Goal: Use online tool/utility: Utilize a website feature to perform a specific function

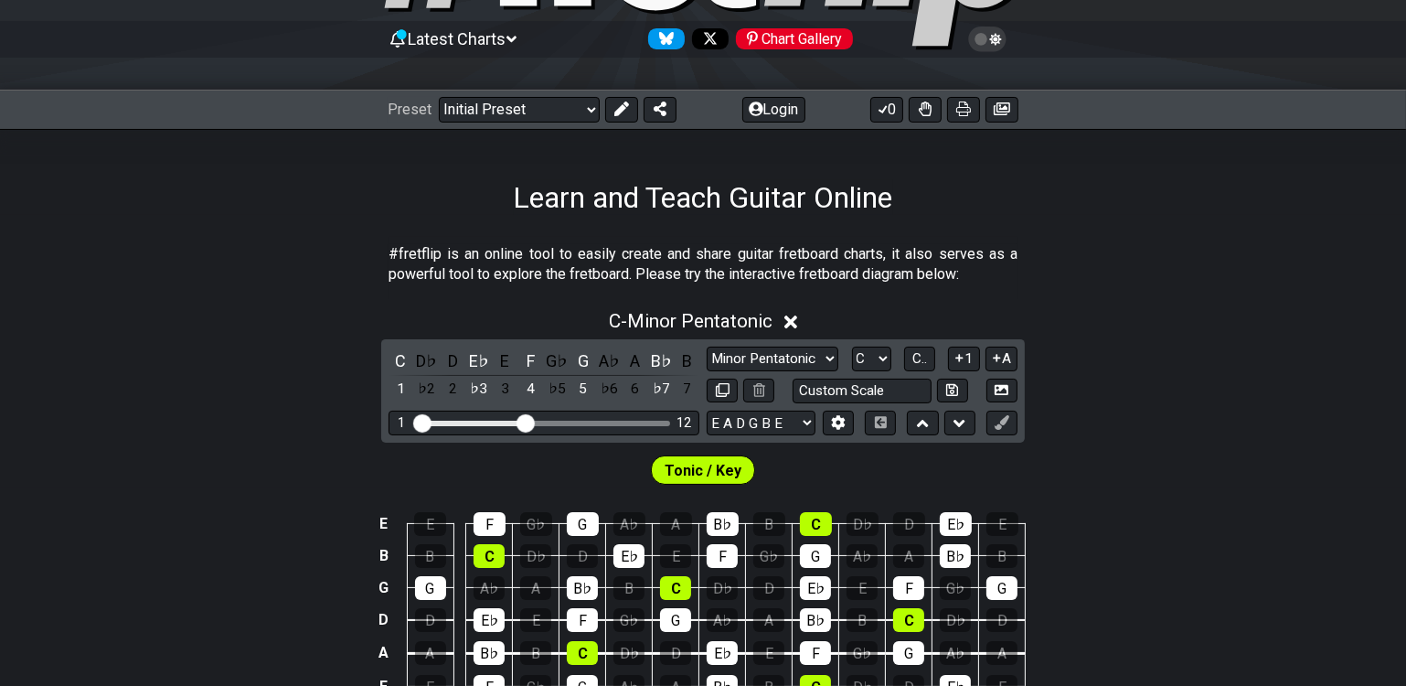
scroll to position [249, 0]
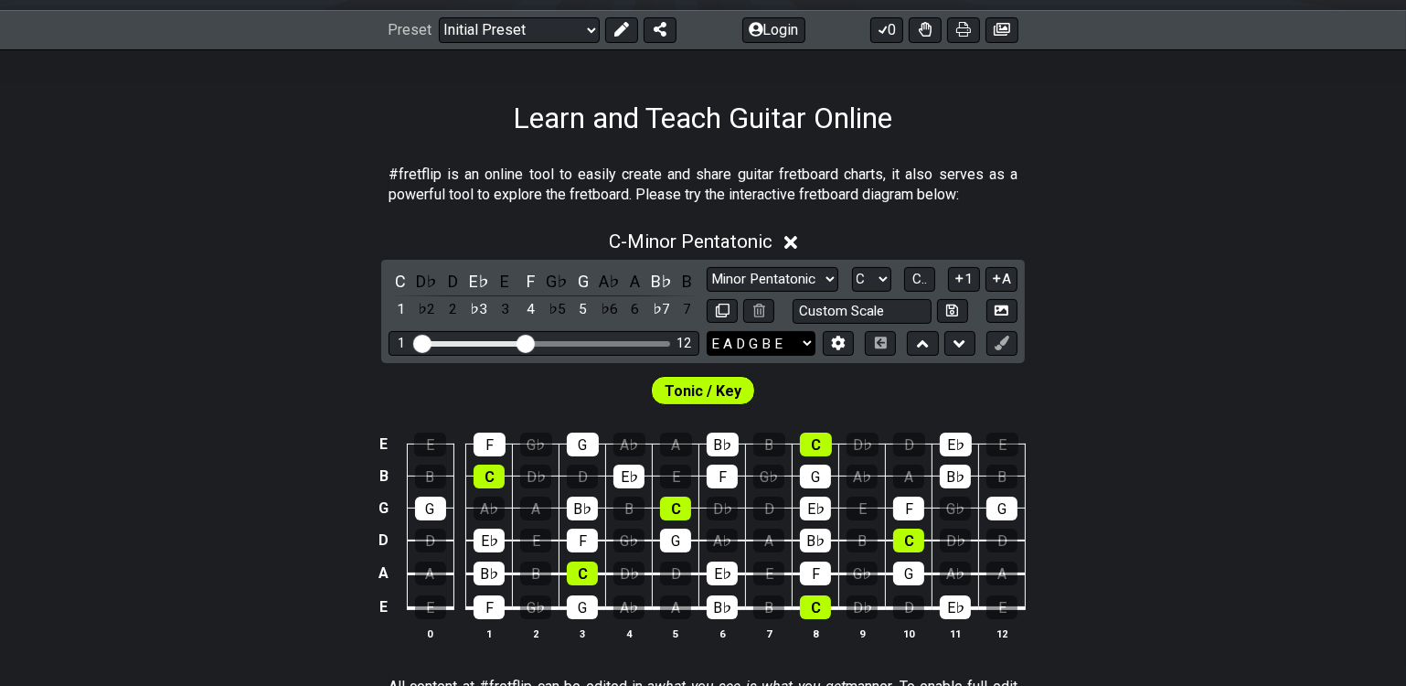
click at [794, 343] on select "E A D G B E E A D G B E E A D G B E B E A D F♯ B A D G C E A D A D G B E E♭ A♭ …" at bounding box center [761, 343] width 109 height 25
select select "D G C F A D"
click at [707, 331] on select "E A D G B E E A D G B E E A D G B E B E A D F♯ B A D G C E A D A D G B E E♭ A♭ …" at bounding box center [761, 343] width 109 height 25
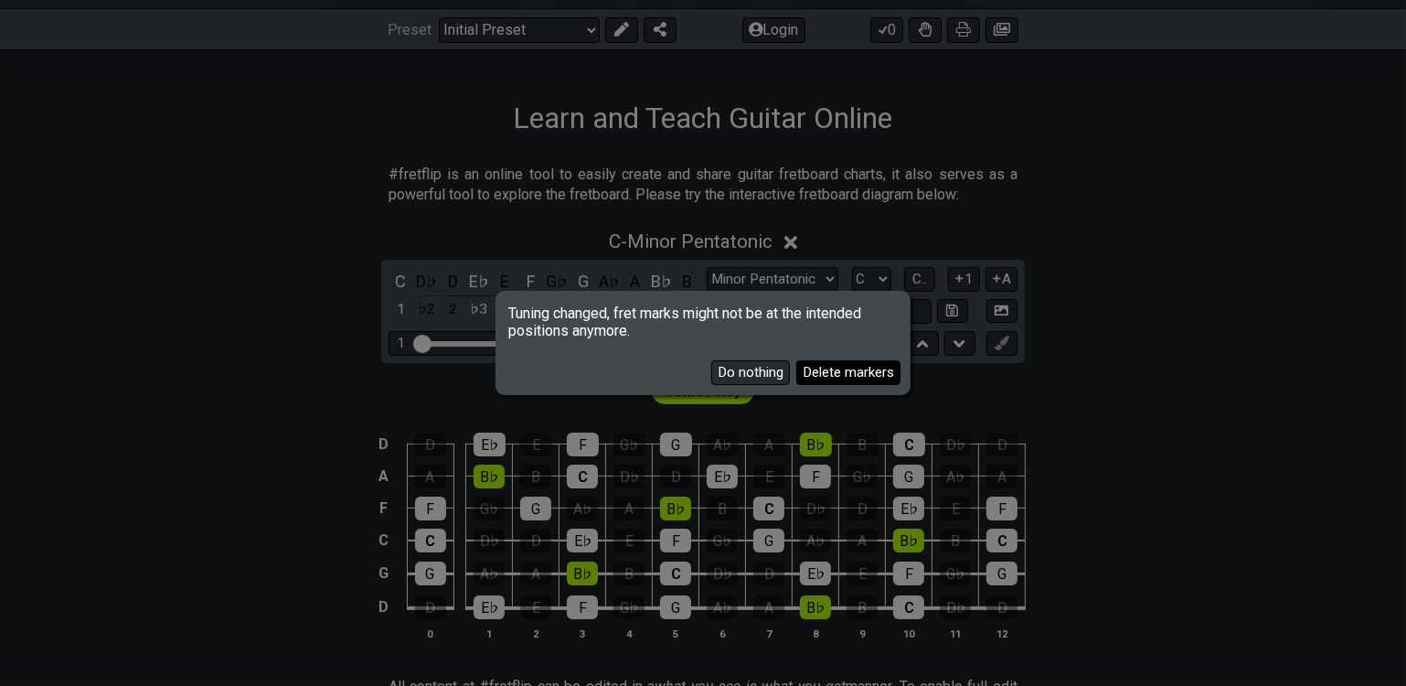
click at [849, 376] on button "Delete markers" at bounding box center [848, 372] width 104 height 25
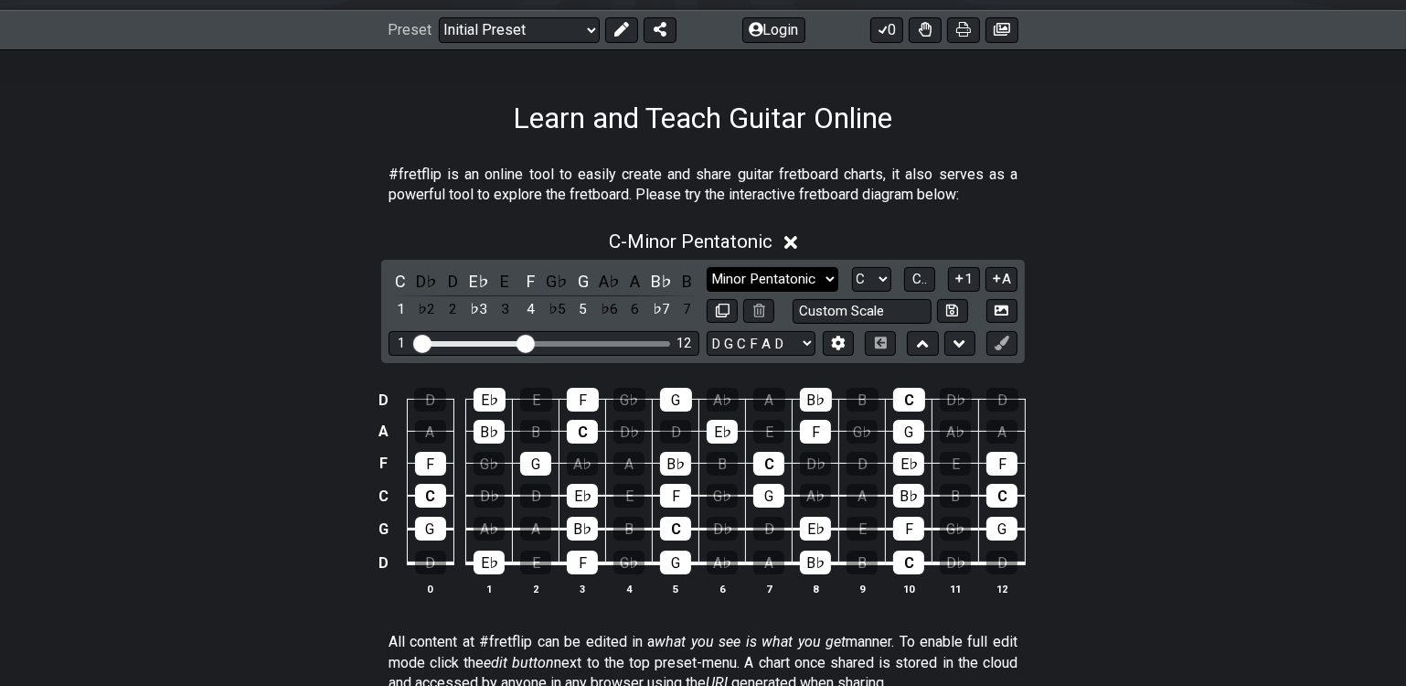
click at [792, 280] on select "Minor Pentatonic Click to edit Minor Pentatonic Major Pentatonic Minor Blues Ma…" at bounding box center [773, 279] width 132 height 25
click at [1244, 475] on div "D D E♭ E F G♭ G A♭ A B♭ B C D♭ D A A B♭ B C D♭ D E♭ E F G♭ G A♭ A F F G♭ G A♭ A…" at bounding box center [703, 492] width 1406 height 257
click at [796, 282] on select "Minor Pentatonic Click to edit Minor Pentatonic Major Pentatonic Minor Blues Ma…" at bounding box center [773, 279] width 132 height 25
click at [707, 267] on select "Minor Pentatonic Click to edit Minor Pentatonic Major Pentatonic Minor Blues Ma…" at bounding box center [773, 279] width 132 height 25
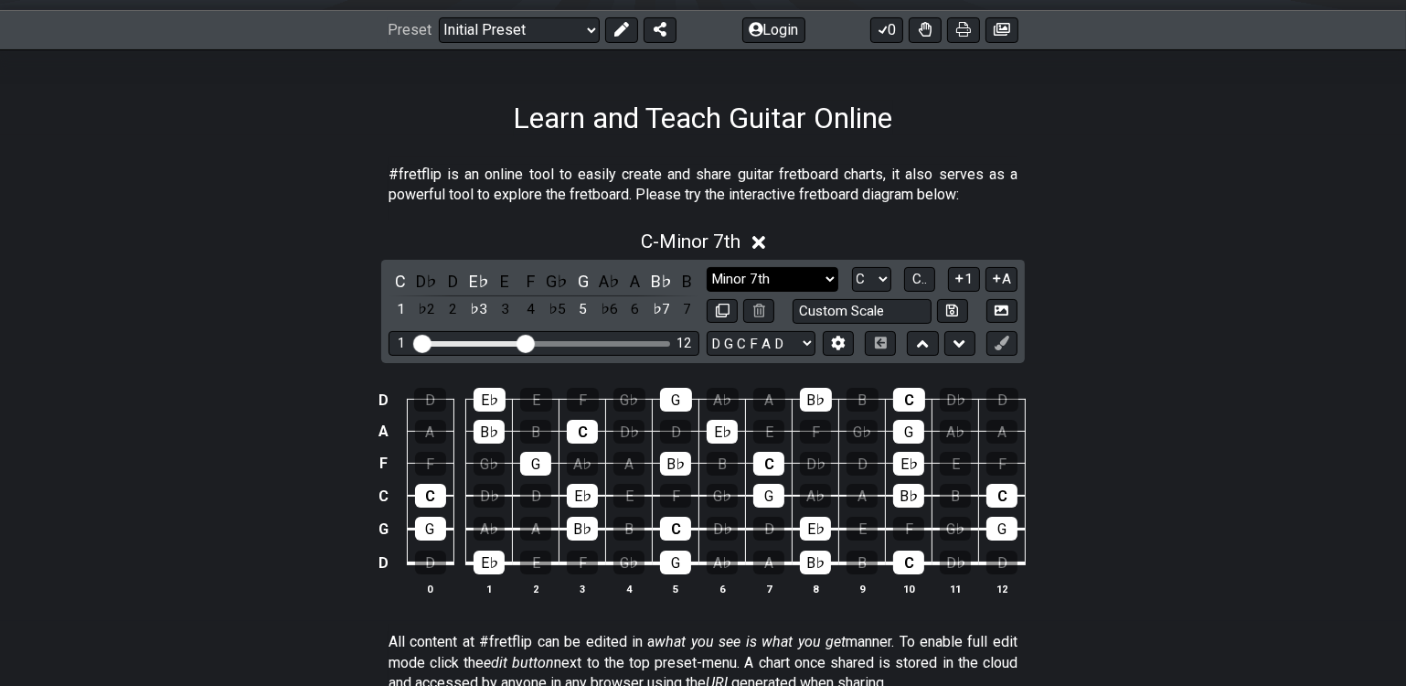
click at [814, 269] on select "Minor Pentatonic Click to edit Minor Pentatonic Major Pentatonic Minor Blues Ma…" at bounding box center [773, 279] width 132 height 25
click at [707, 267] on select "Minor Pentatonic Click to edit Minor Pentatonic Major Pentatonic Minor Blues Ma…" at bounding box center [773, 279] width 132 height 25
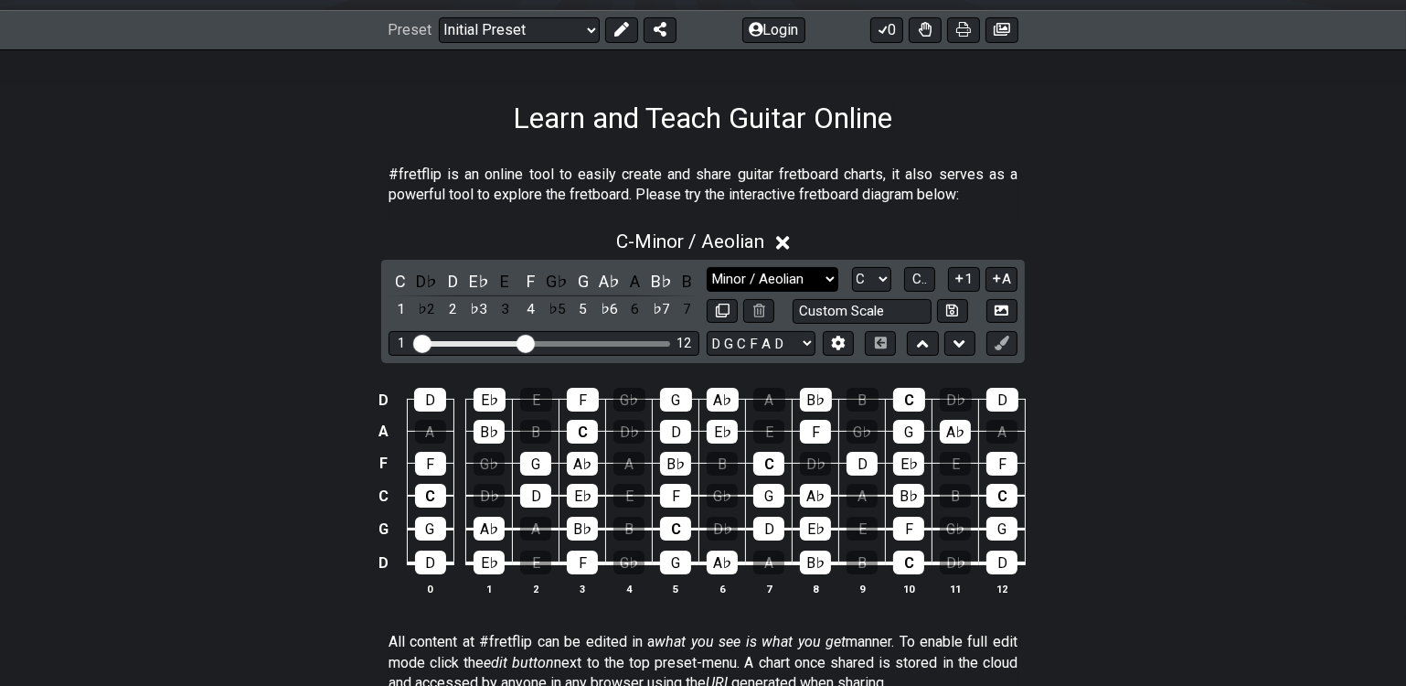
click at [759, 278] on select "Minor Pentatonic Click to edit Minor Pentatonic Major Pentatonic Minor Blues Ma…" at bounding box center [773, 279] width 132 height 25
click at [707, 267] on select "Minor Pentatonic Click to edit Minor Pentatonic Major Pentatonic Minor Blues Ma…" at bounding box center [773, 279] width 132 height 25
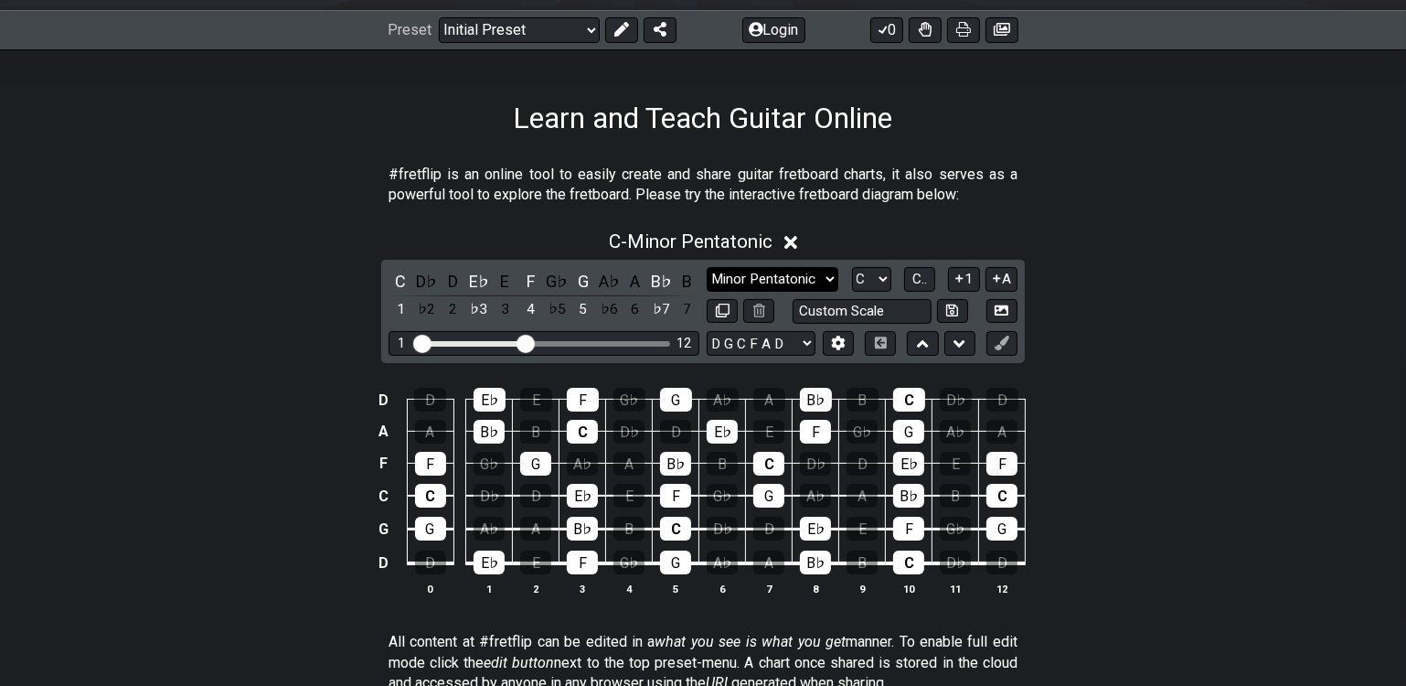
click at [773, 282] on select "Minor Pentatonic Click to edit Minor Pentatonic Major Pentatonic Minor Blues Ma…" at bounding box center [773, 279] width 132 height 25
select select "Minor / Aeolian"
click at [707, 267] on select "Minor Pentatonic Click to edit Minor Pentatonic Major Pentatonic Minor Blues Ma…" at bounding box center [773, 279] width 132 height 25
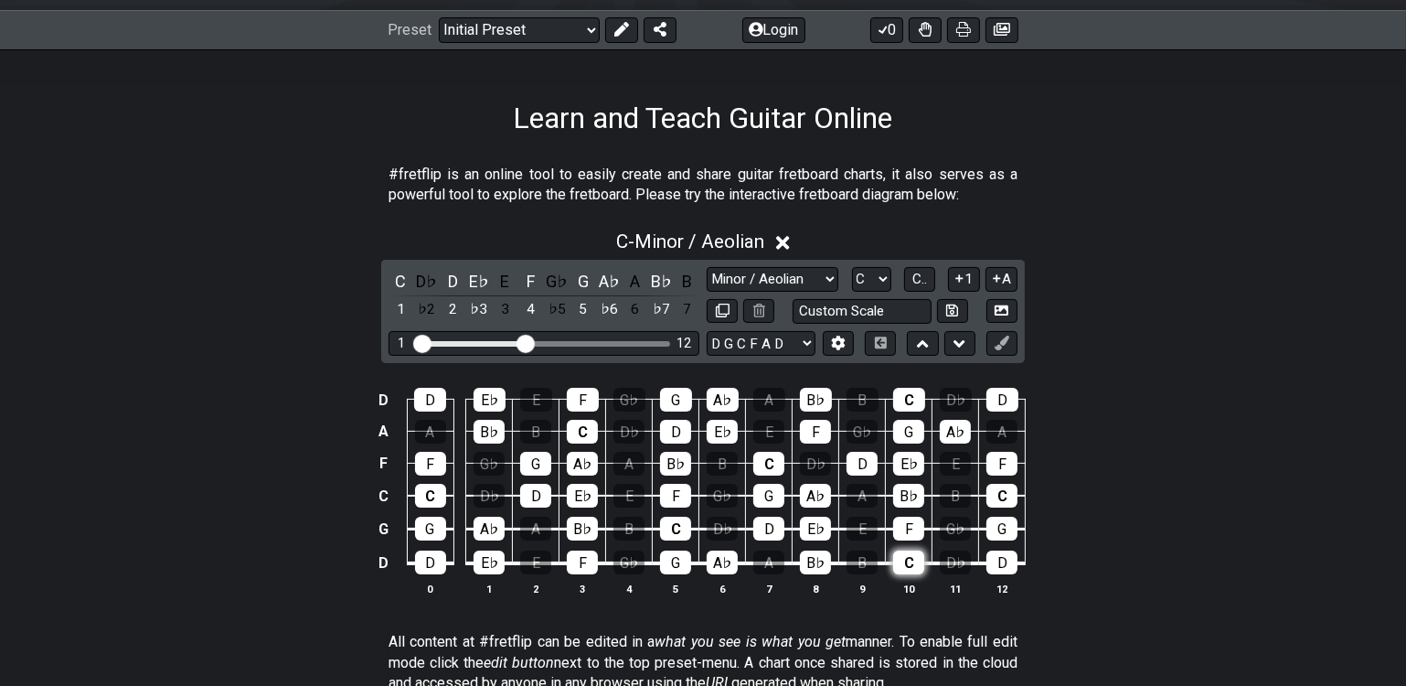
click at [918, 556] on div "C" at bounding box center [908, 562] width 31 height 24
click at [956, 560] on div "D♭" at bounding box center [955, 562] width 31 height 24
click at [672, 517] on div "C" at bounding box center [675, 529] width 31 height 24
click at [727, 526] on div "D♭" at bounding box center [722, 529] width 31 height 24
click at [427, 488] on div "C" at bounding box center [430, 496] width 31 height 24
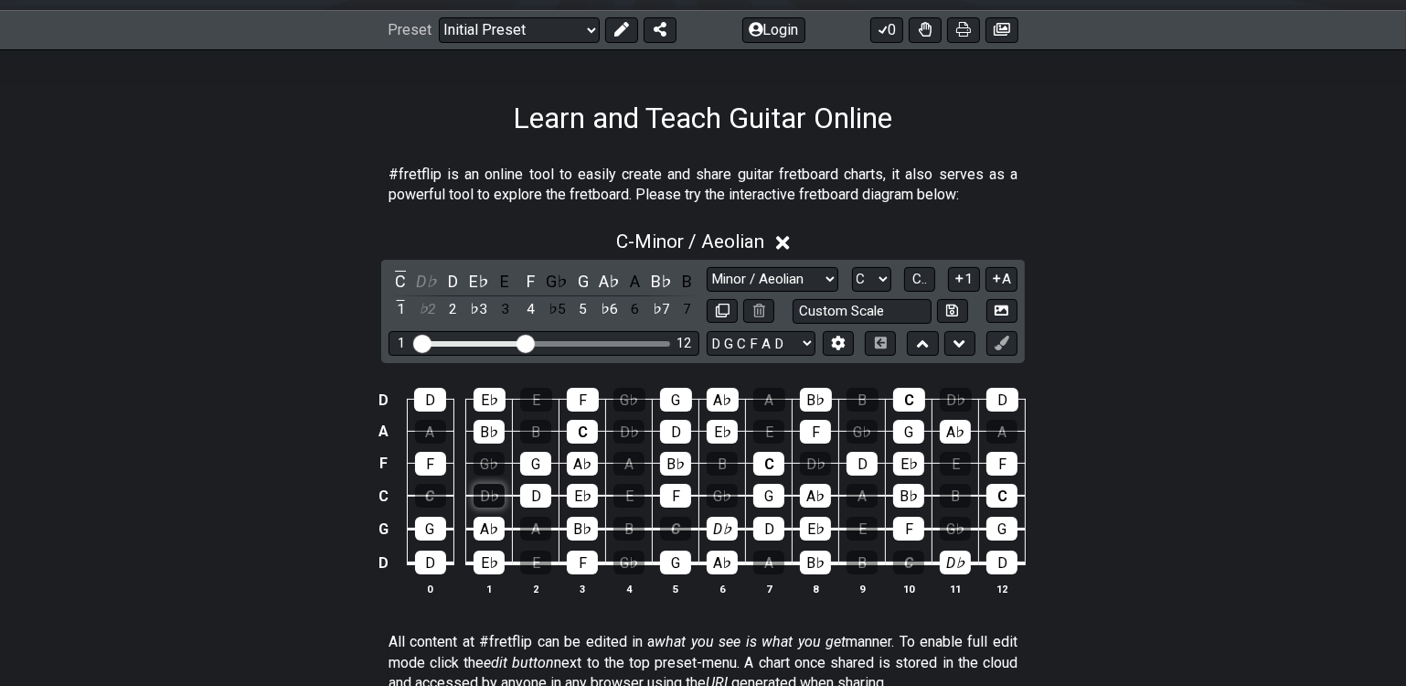
click at [500, 496] on div "D♭" at bounding box center [489, 496] width 31 height 24
click at [1008, 490] on div "C" at bounding box center [1002, 496] width 31 height 24
click at [763, 455] on div "C" at bounding box center [768, 464] width 31 height 24
click at [811, 459] on div "D♭" at bounding box center [815, 464] width 31 height 24
click at [579, 429] on div "C" at bounding box center [582, 432] width 31 height 24
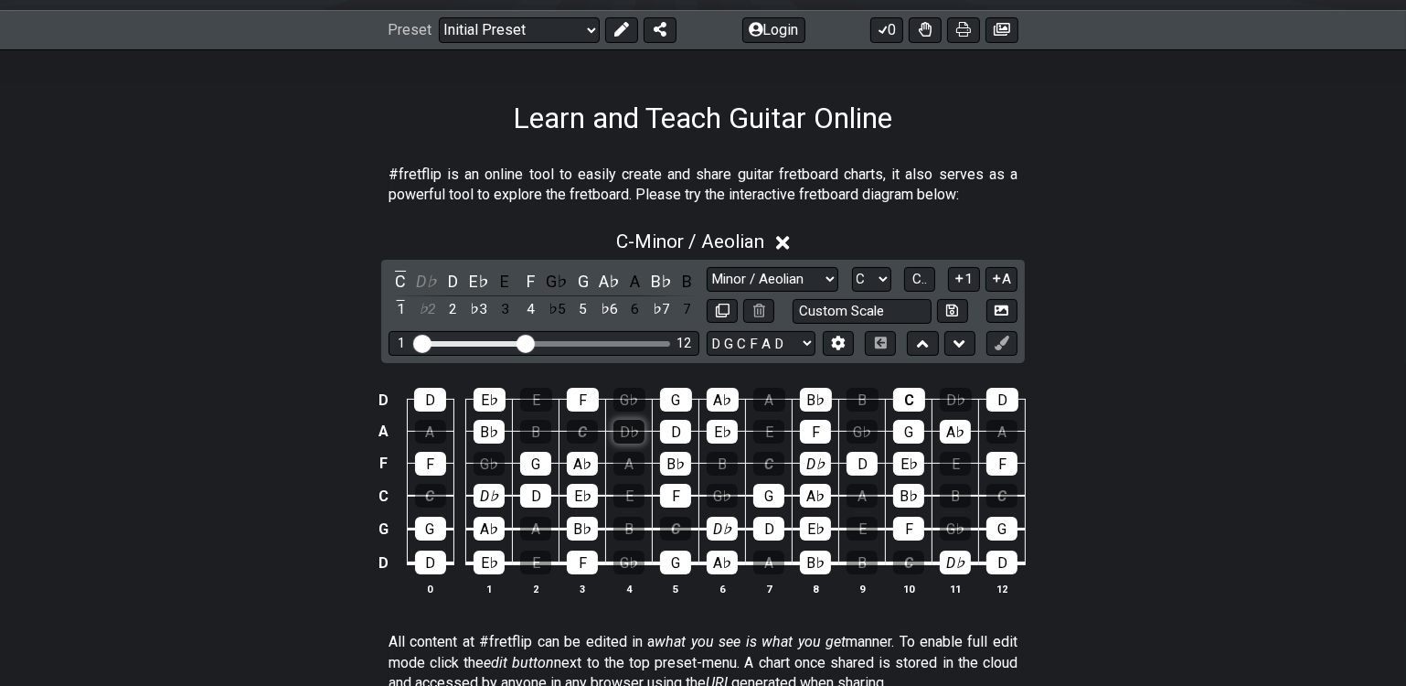
click at [629, 429] on div "D♭" at bounding box center [628, 432] width 31 height 24
click at [905, 397] on div "C" at bounding box center [909, 400] width 32 height 24
click at [957, 396] on div "D♭" at bounding box center [956, 400] width 32 height 24
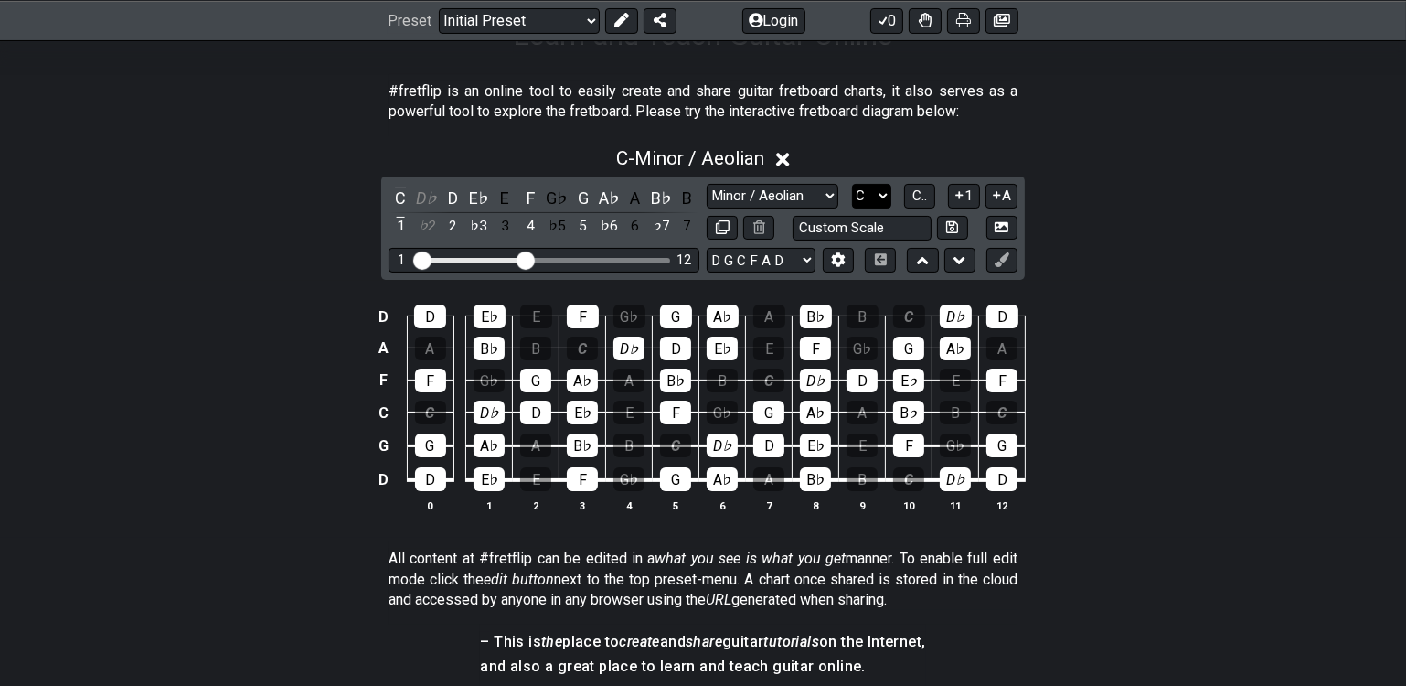
click at [878, 197] on select "A♭ A A♯ B♭ B C C♯ D♭ D D♯ E♭ E F F♯ G♭ G G♯" at bounding box center [871, 196] width 39 height 25
click at [1220, 366] on div "D D E♭ E F G♭ G A♭ A B♭ B C D♭ D A A B♭ B C D♭ D E♭ E F G♭ G A♭ A F F G♭ G A♭ A…" at bounding box center [703, 409] width 1406 height 257
drag, startPoint x: 871, startPoint y: 194, endPoint x: 869, endPoint y: 206, distance: 12.2
click at [870, 193] on select "A♭ A A♯ B♭ B C C♯ D♭ D D♯ E♭ E F F♯ G♭ G G♯" at bounding box center [871, 196] width 39 height 25
click at [852, 184] on select "A♭ A A♯ B♭ B C C♯ D♭ D D♯ E♭ E F F♯ G♭ G G♯" at bounding box center [871, 196] width 39 height 25
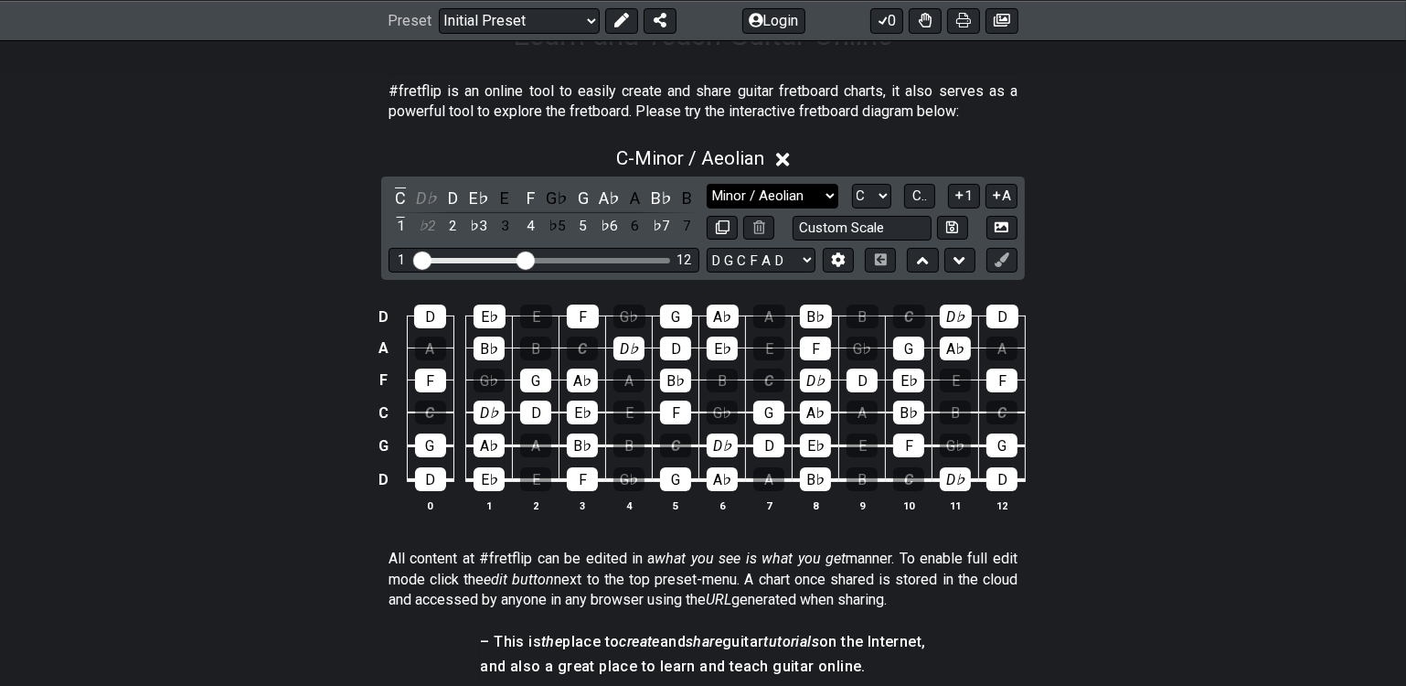
click at [826, 200] on select "Minor Pentatonic Click to edit Minor Pentatonic Major Pentatonic Minor Blues Ma…" at bounding box center [773, 196] width 132 height 25
click at [707, 184] on select "Minor Pentatonic Click to edit Minor Pentatonic Major Pentatonic Minor Blues Ma…" at bounding box center [773, 196] width 132 height 25
click at [1125, 412] on div "D D E♭ E F G♭ G A♭ A B♭ B C D♭ D A A B♭ B C D♭ D E♭ E F G♭ G A♭ A F F G♭ G A♭ A…" at bounding box center [703, 409] width 1406 height 257
click at [785, 155] on icon at bounding box center [783, 160] width 14 height 14
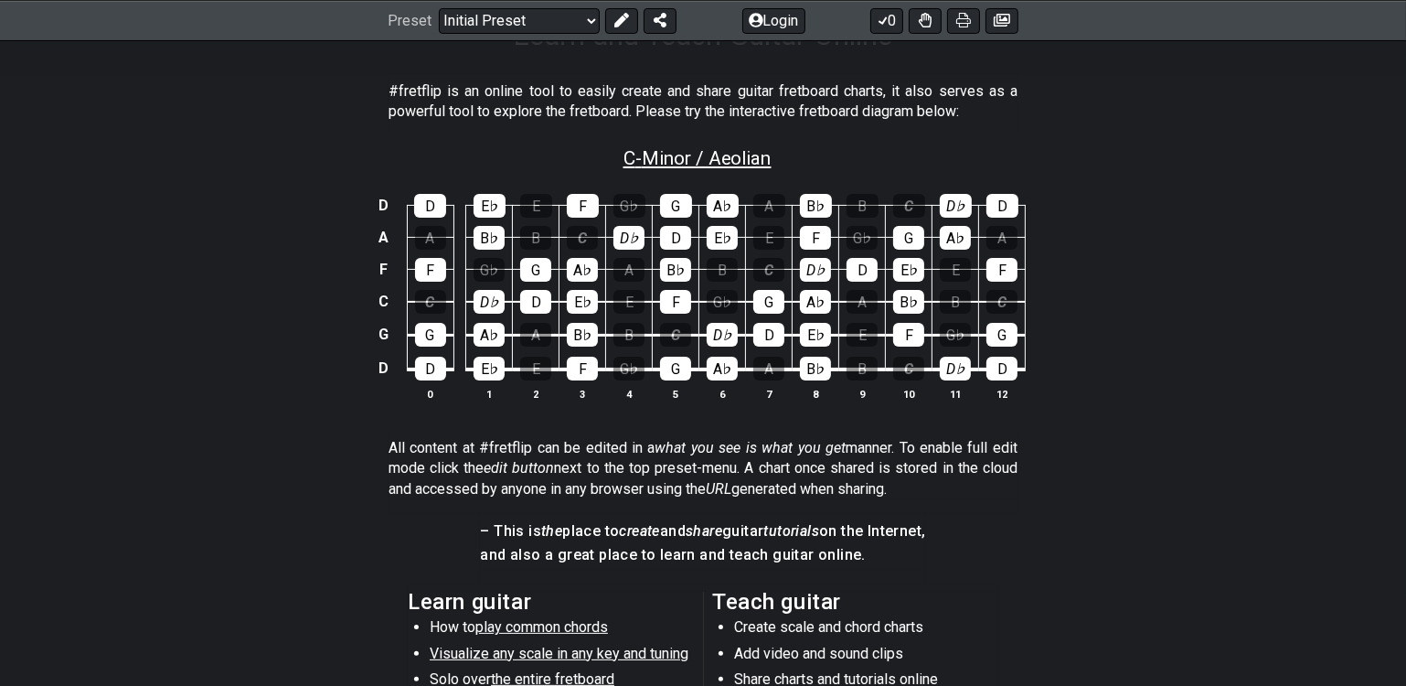
click at [763, 159] on span "C - Minor / Aeolian" at bounding box center [698, 158] width 148 height 22
select select "Minor / Aeolian"
select select "C"
select select "D G C F A D"
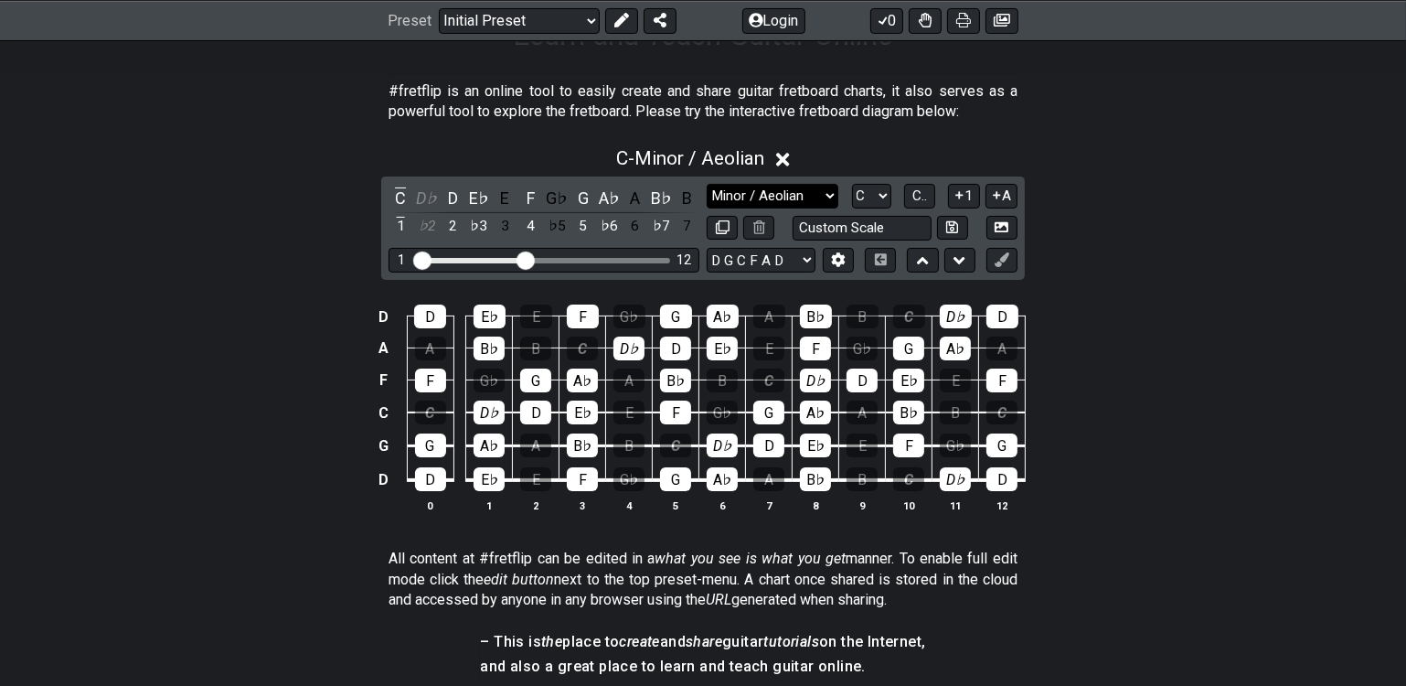
click at [784, 195] on select "Minor Pentatonic Click to edit Minor Pentatonic Major Pentatonic Minor Blues Ma…" at bounding box center [773, 196] width 132 height 25
click at [707, 184] on select "Minor Pentatonic Click to edit Minor Pentatonic Major Pentatonic Minor Blues Ma…" at bounding box center [773, 196] width 132 height 25
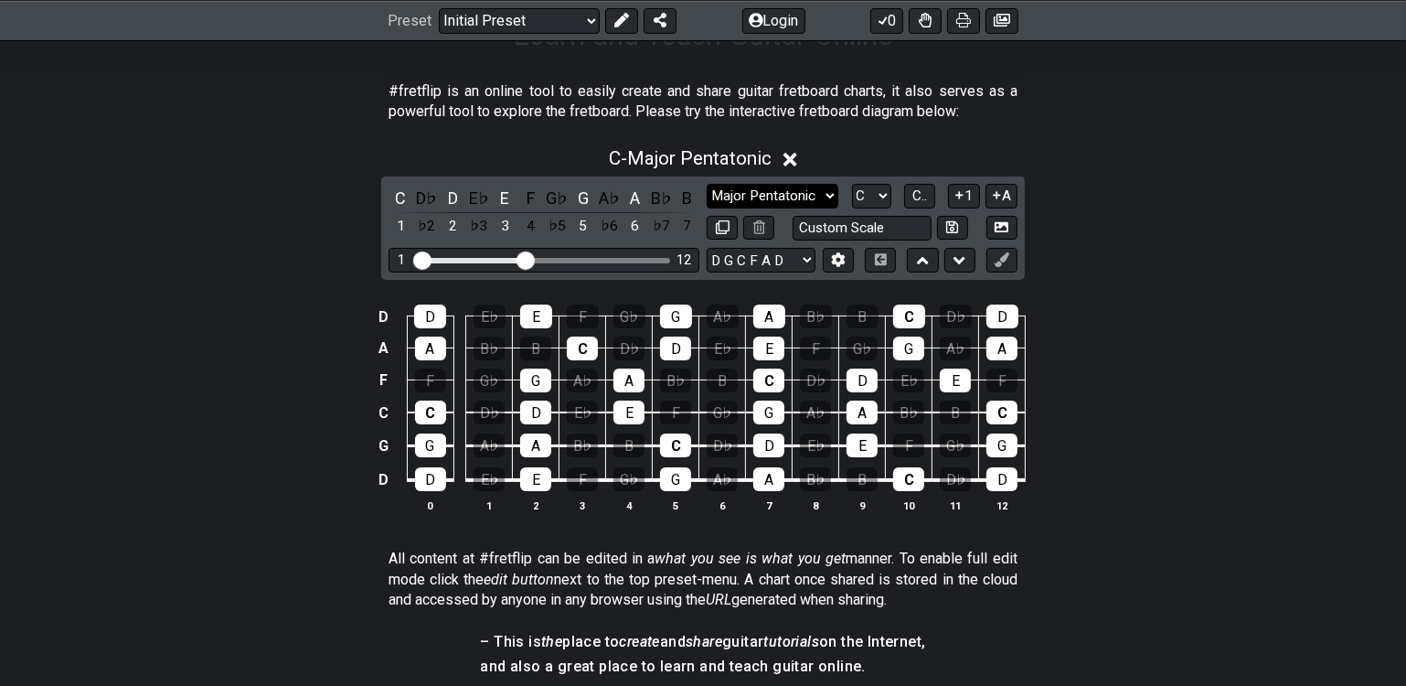
drag, startPoint x: 766, startPoint y: 193, endPoint x: 769, endPoint y: 206, distance: 13.1
click at [766, 193] on select "Minor Pentatonic Click to edit Minor Pentatonic Major Pentatonic Minor Blues Ma…" at bounding box center [773, 196] width 132 height 25
select select "Minor / Aeolian"
click at [707, 184] on select "Minor Pentatonic Click to edit Minor Pentatonic Major Pentatonic Minor Blues Ma…" at bounding box center [773, 196] width 132 height 25
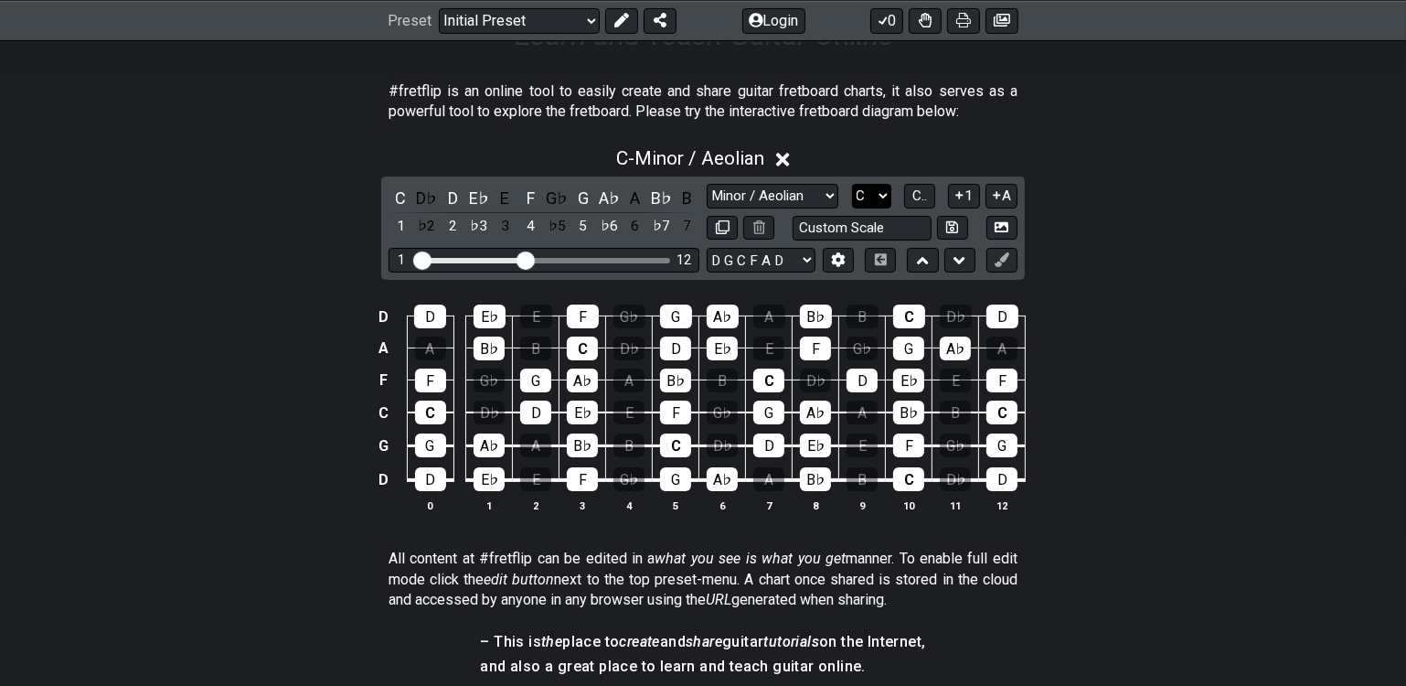
click at [870, 190] on select "A♭ A A♯ B♭ B C C♯ D♭ D D♯ E♭ E F F♯ G♭ G G♯" at bounding box center [871, 196] width 39 height 25
select select "D"
click at [852, 184] on select "A♭ A A♯ B♭ B C C♯ D♭ D D♯ E♭ E F F♯ G♭ G G♯" at bounding box center [871, 196] width 39 height 25
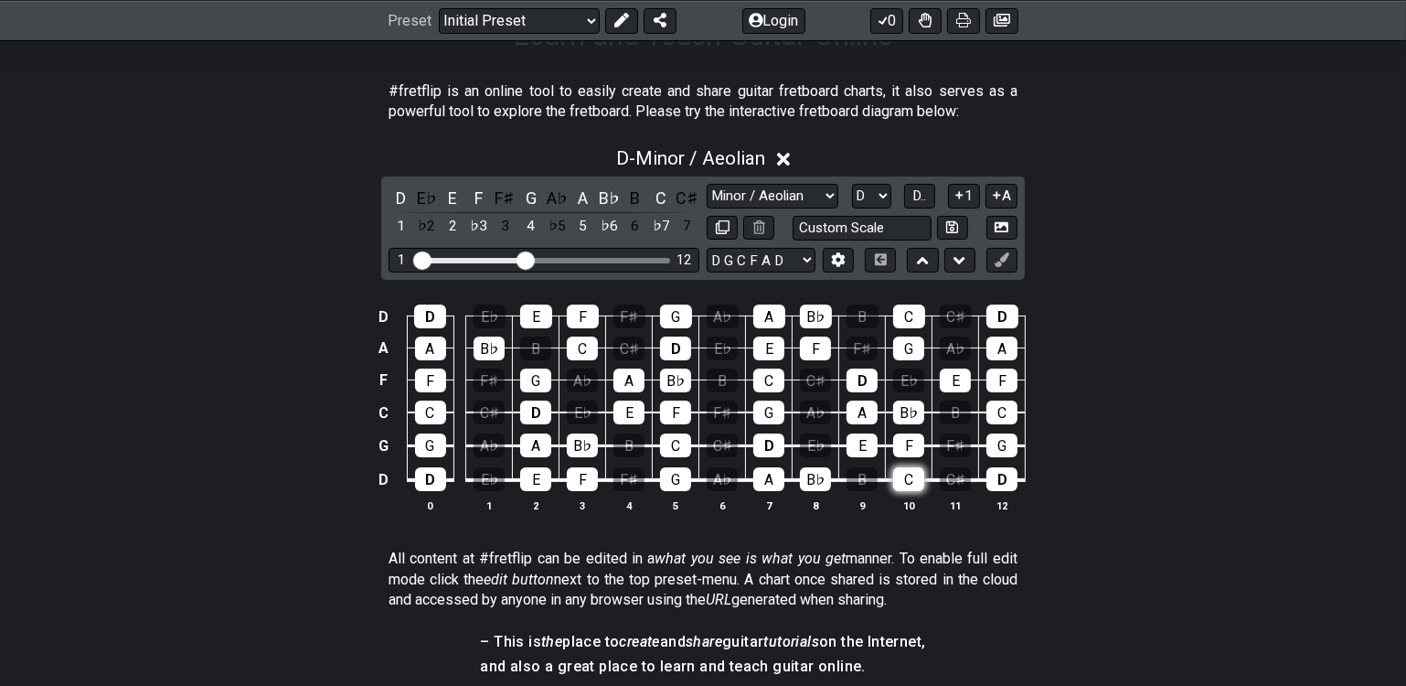
click at [908, 480] on div "C" at bounding box center [908, 479] width 31 height 24
click at [955, 478] on div "C♯" at bounding box center [955, 479] width 31 height 24
click at [679, 444] on div "C" at bounding box center [675, 445] width 31 height 24
click at [730, 446] on div "C♯" at bounding box center [722, 445] width 31 height 24
click at [424, 400] on div "C" at bounding box center [430, 412] width 31 height 24
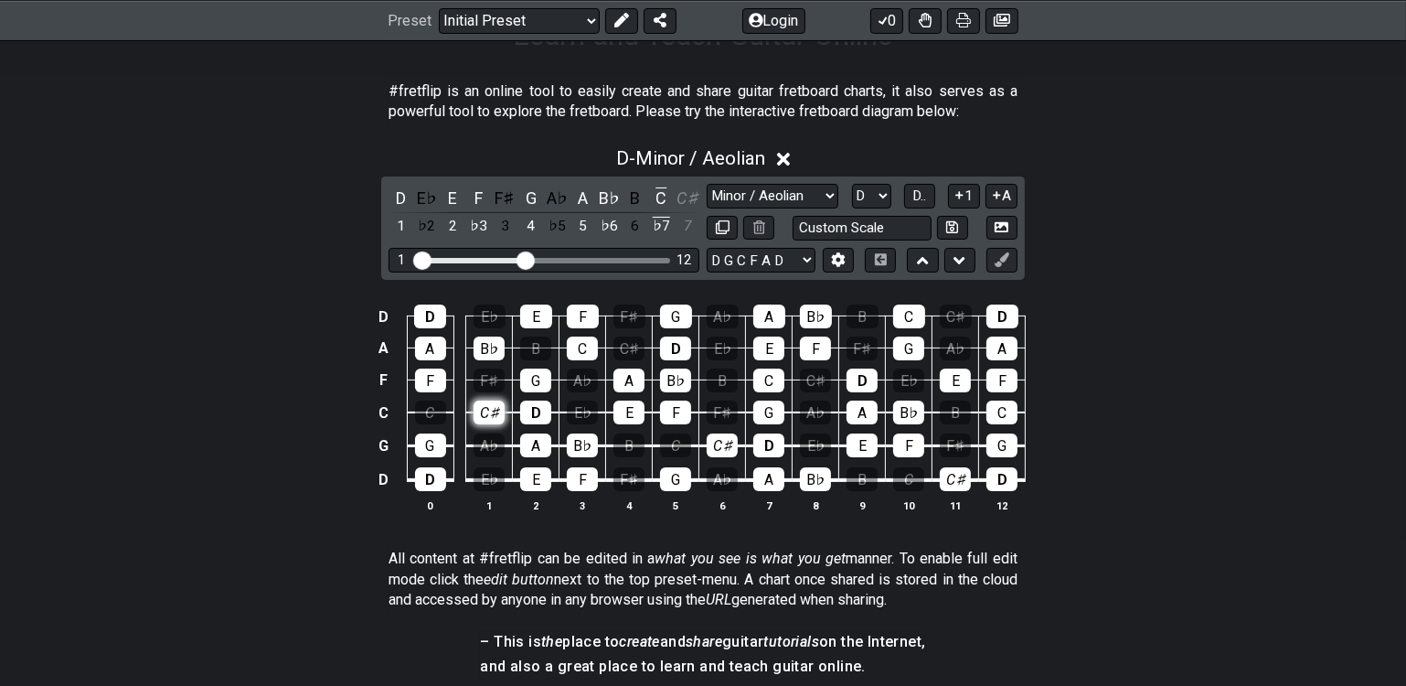
click at [496, 413] on div "C♯" at bounding box center [489, 412] width 31 height 24
click at [997, 408] on div "C" at bounding box center [1002, 412] width 31 height 24
click at [776, 374] on div "C" at bounding box center [768, 380] width 31 height 24
click at [818, 377] on div "C♯" at bounding box center [815, 380] width 31 height 24
click at [916, 313] on div "C" at bounding box center [909, 316] width 32 height 24
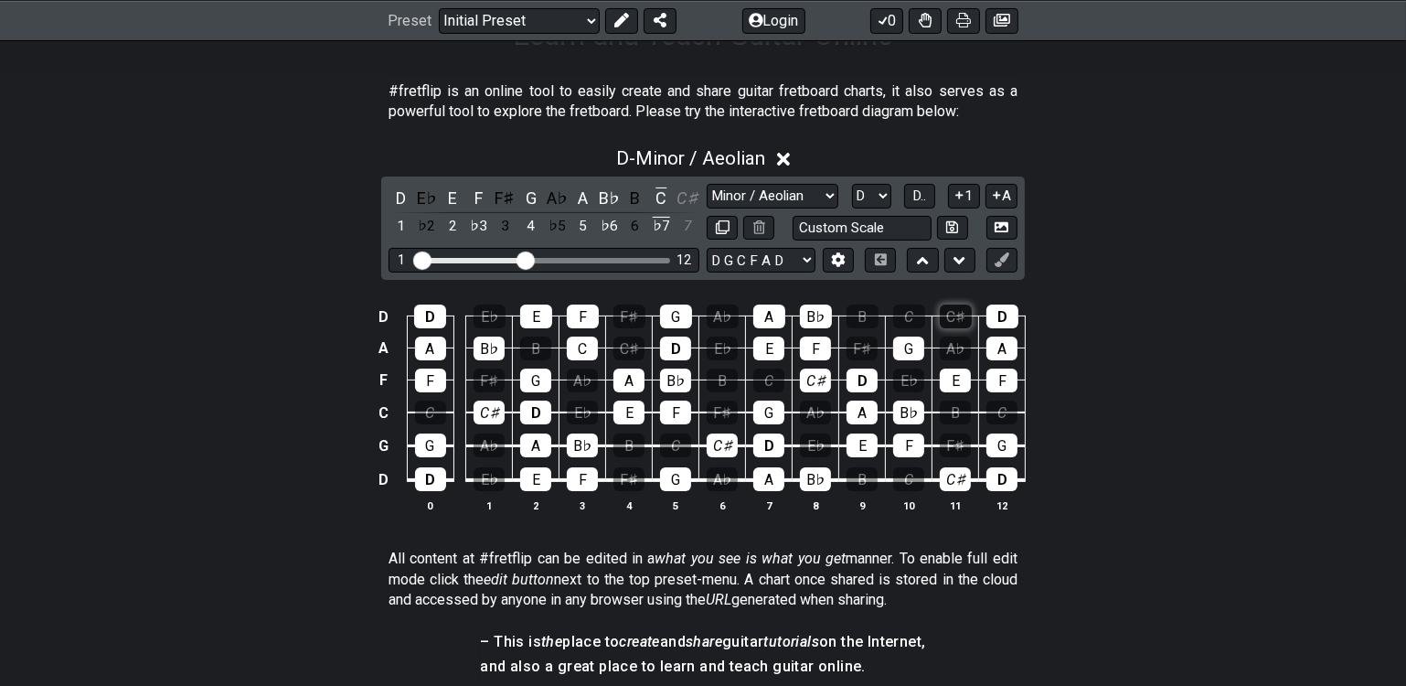
click at [956, 314] on div "C♯" at bounding box center [956, 316] width 32 height 24
click at [586, 343] on div "C" at bounding box center [582, 348] width 31 height 24
click at [636, 344] on div "C♯" at bounding box center [628, 348] width 31 height 24
click at [1196, 336] on div "D D E♭ E F F♯ G A♭ A B♭ B C C♯ D A A B♭ B C C♯ D E♭ E F F♯ G A♭ A F F F♯ G A♭ A…" at bounding box center [703, 409] width 1406 height 257
